Goal: Task Accomplishment & Management: Manage account settings

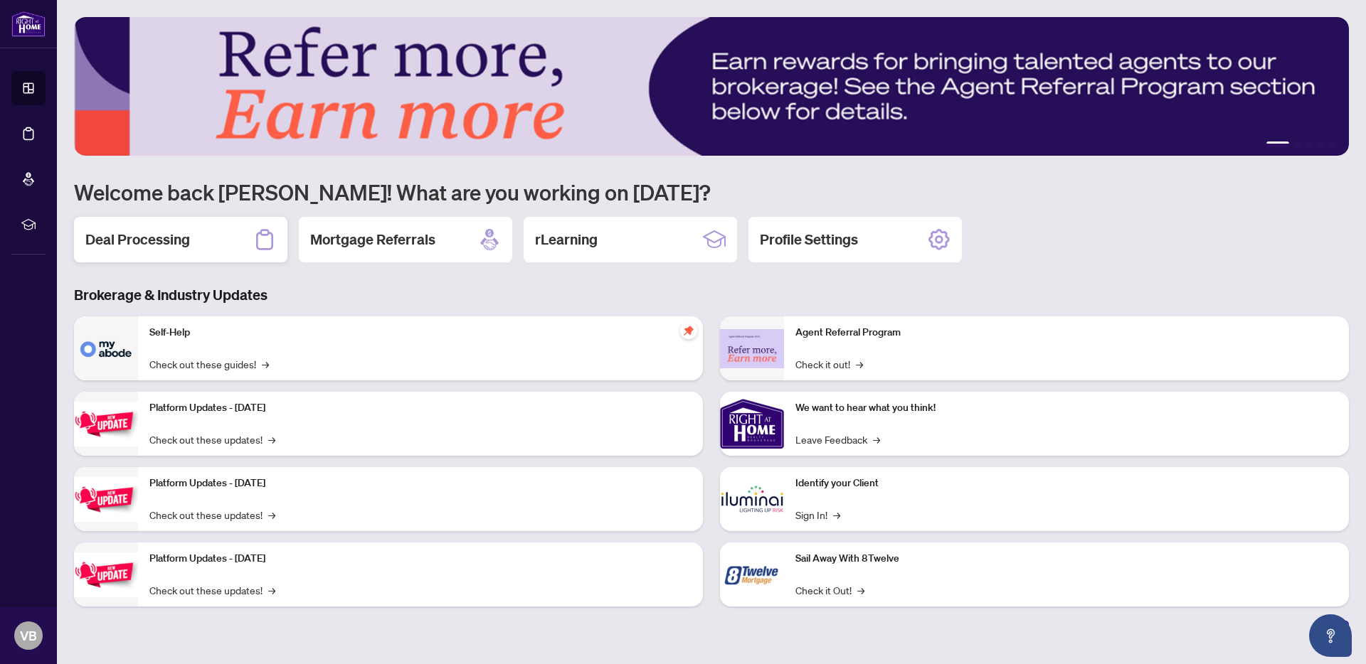
click at [243, 241] on div "Deal Processing" at bounding box center [180, 240] width 213 height 46
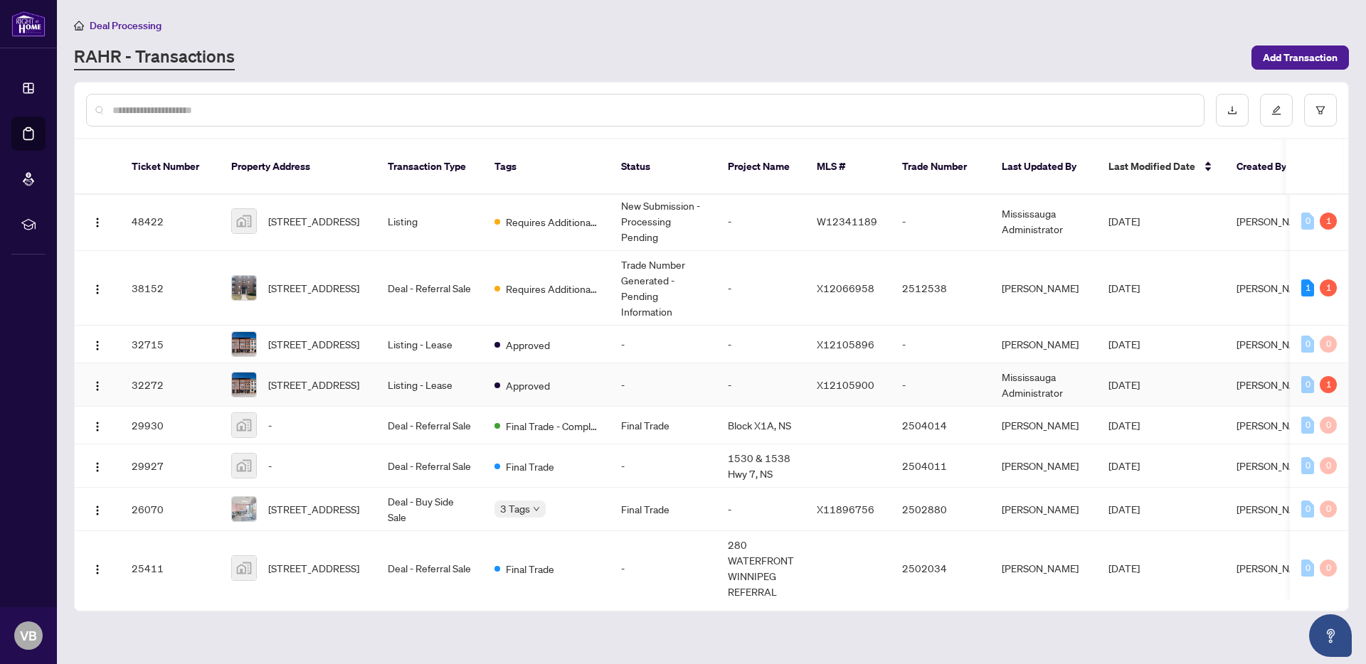
scroll to position [6, 0]
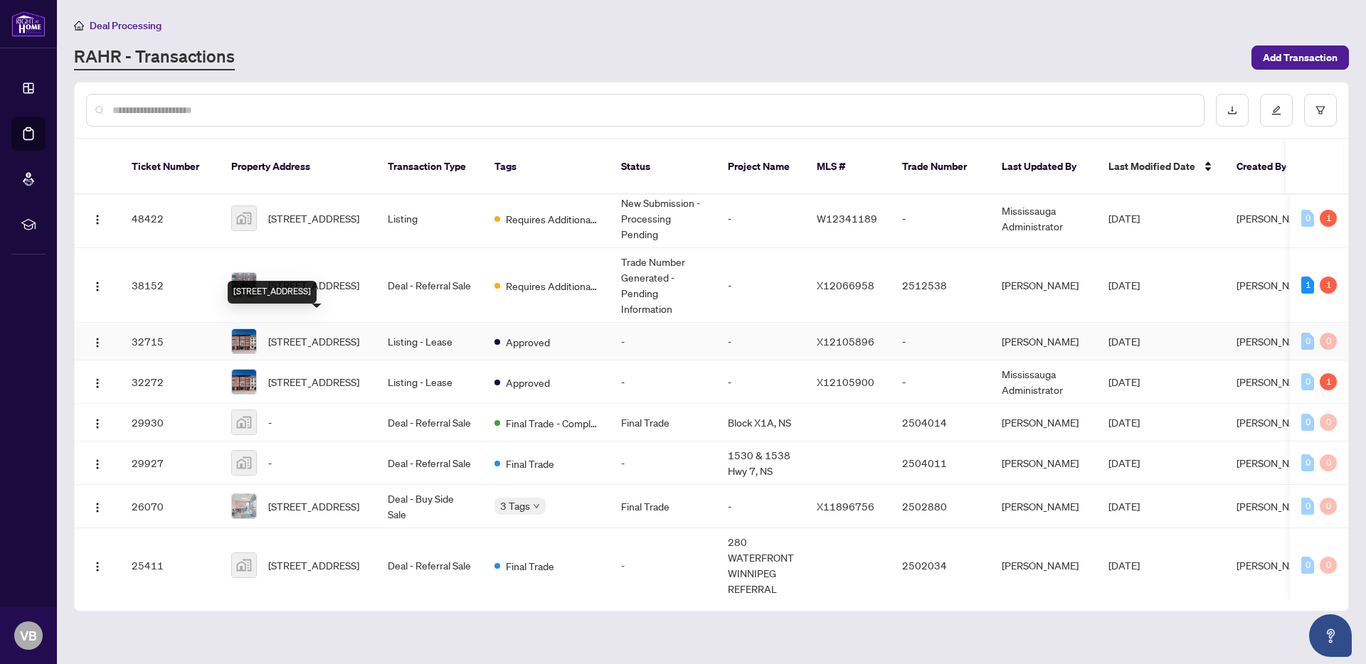
click at [309, 334] on span "[STREET_ADDRESS]" at bounding box center [313, 342] width 91 height 16
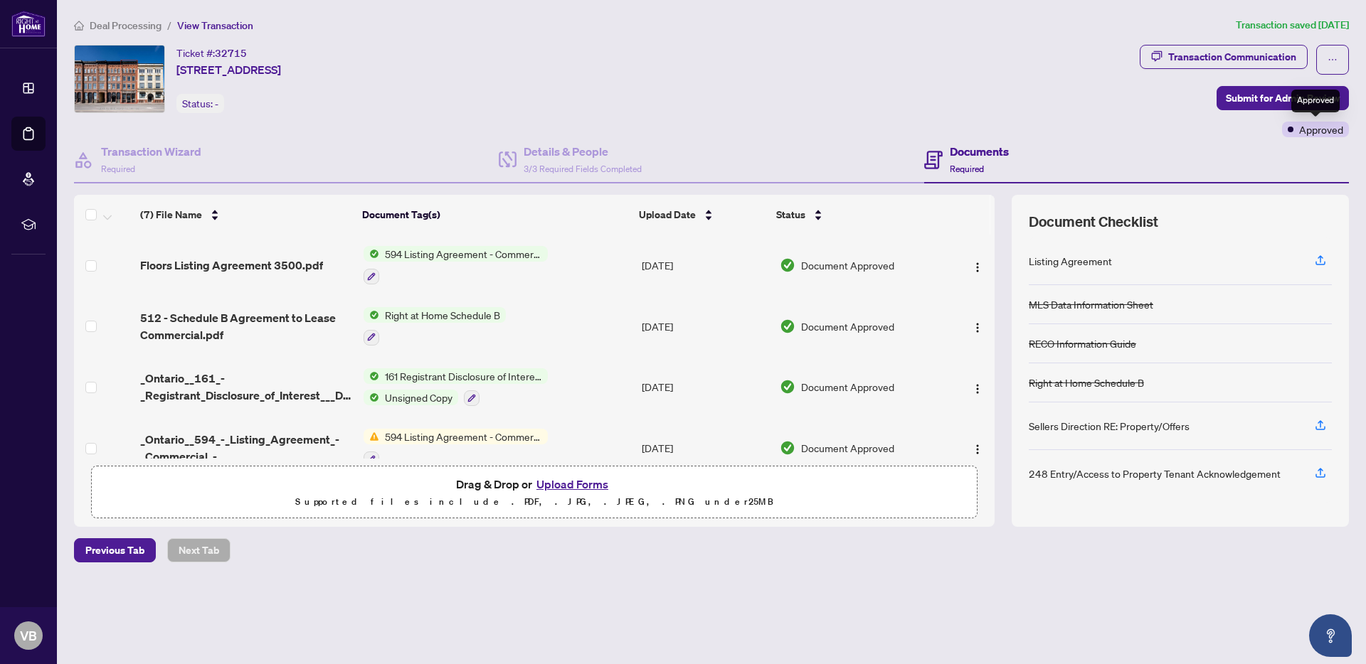
click at [1310, 131] on span "Approved" at bounding box center [1321, 130] width 44 height 16
click at [1337, 56] on button "button" at bounding box center [1332, 60] width 33 height 30
click at [1012, 118] on div "Ticket #: 32715 [STREET_ADDRESS] Status: -" at bounding box center [604, 91] width 1066 height 92
